Goal: Transaction & Acquisition: Purchase product/service

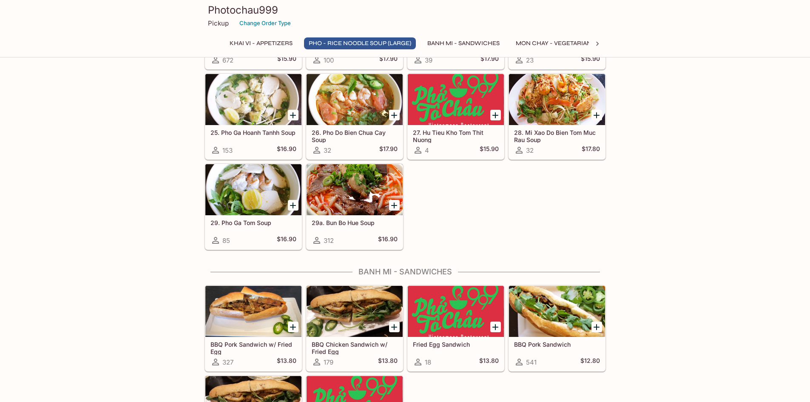
scroll to position [811, 0]
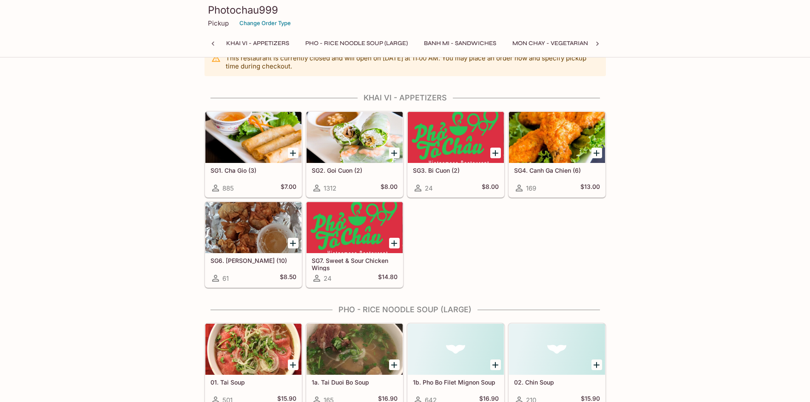
scroll to position [20, 0]
click at [279, 266] on div "SG6. [PERSON_NAME] (10) 61 $8.50" at bounding box center [253, 269] width 96 height 34
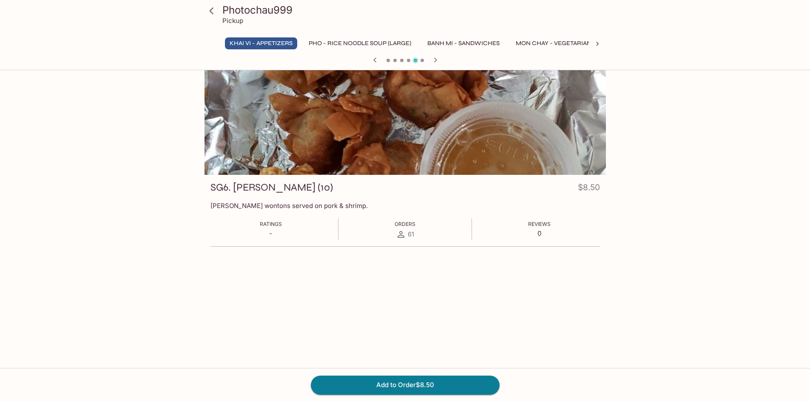
scroll to position [9, 0]
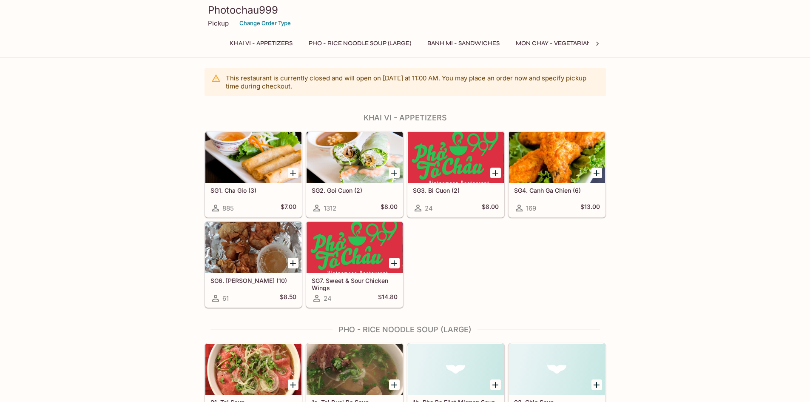
click at [383, 208] on h5 "$8.00" at bounding box center [388, 208] width 17 height 10
drag, startPoint x: 475, startPoint y: 210, endPoint x: 483, endPoint y: 208, distance: 8.4
click at [483, 208] on h5 "$8.00" at bounding box center [490, 208] width 17 height 10
click at [288, 208] on h5 "$7.00" at bounding box center [289, 208] width 16 height 10
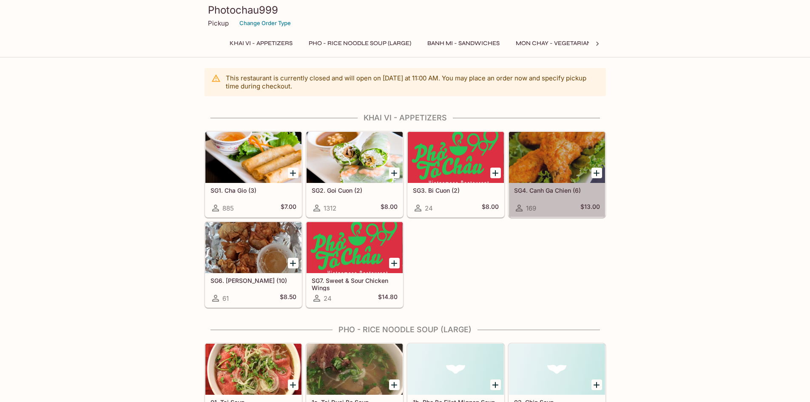
click at [537, 211] on div "169 $13.00" at bounding box center [557, 208] width 86 height 10
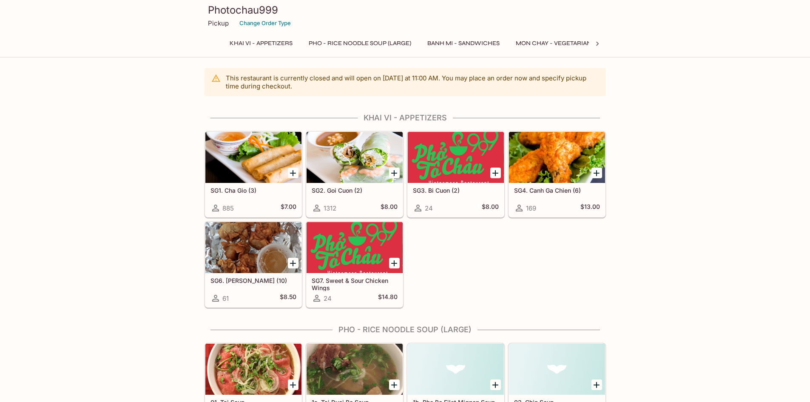
click at [598, 174] on icon "Add SG4. Canh Ga Chien (6)" at bounding box center [596, 173] width 10 height 10
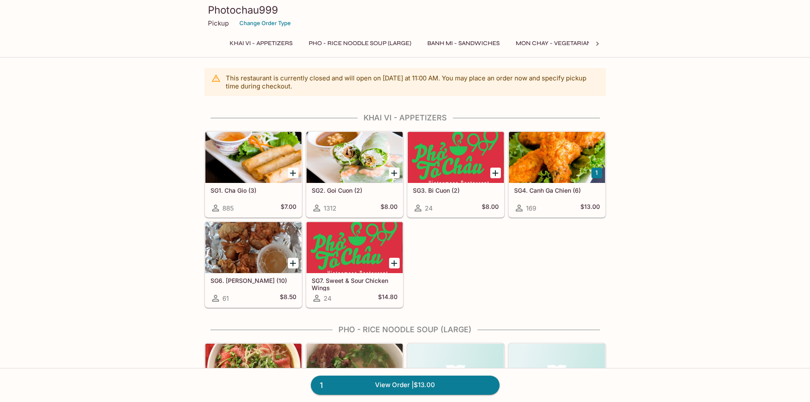
click at [288, 300] on h5 "$8.50" at bounding box center [288, 298] width 17 height 10
click at [484, 208] on h5 "$8.00" at bounding box center [490, 208] width 17 height 10
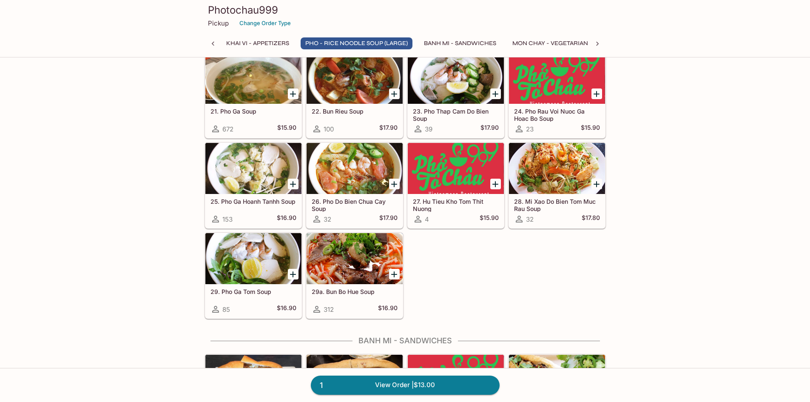
scroll to position [755, 0]
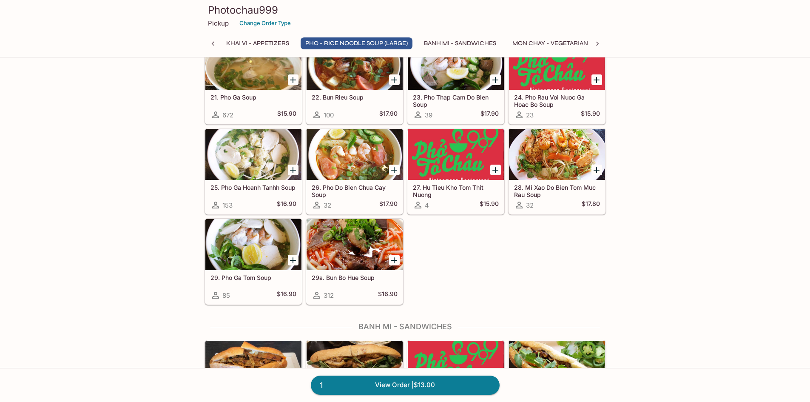
click at [392, 258] on icon "Add 29a. Bun Bo Hue Soup" at bounding box center [394, 260] width 10 height 10
click at [391, 388] on link "2 View Order | $29.90" at bounding box center [405, 384] width 189 height 19
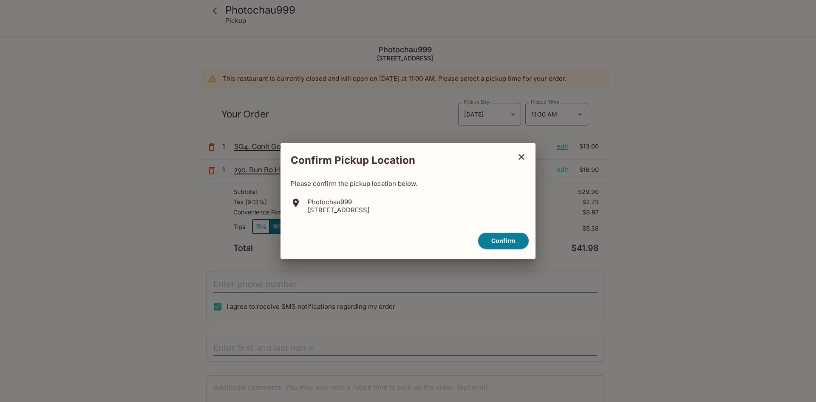
click at [524, 157] on icon "close" at bounding box center [521, 157] width 10 height 10
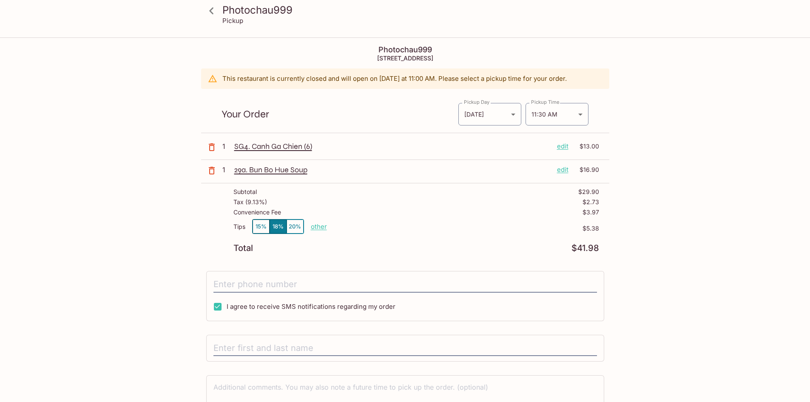
click at [121, 253] on div "Photochau999 Pickup Photochau999 [STREET_ADDRESS] This restaurant is currently …" at bounding box center [405, 239] width 810 height 402
click at [684, 263] on div "Photochau999 Pickup Photochau999 [STREET_ADDRESS] This restaurant is currently …" at bounding box center [405, 239] width 810 height 402
